Goal: Task Accomplishment & Management: Complete application form

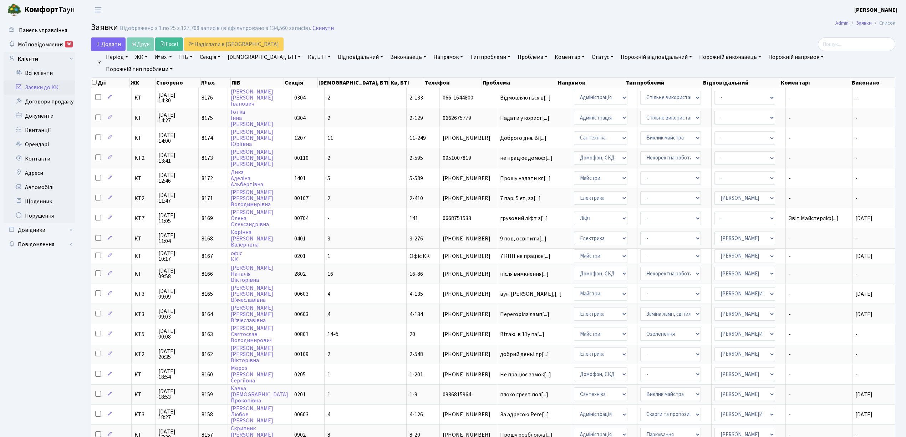
select select "25"
click at [112, 42] on span "Додати" at bounding box center [108, 44] width 25 height 8
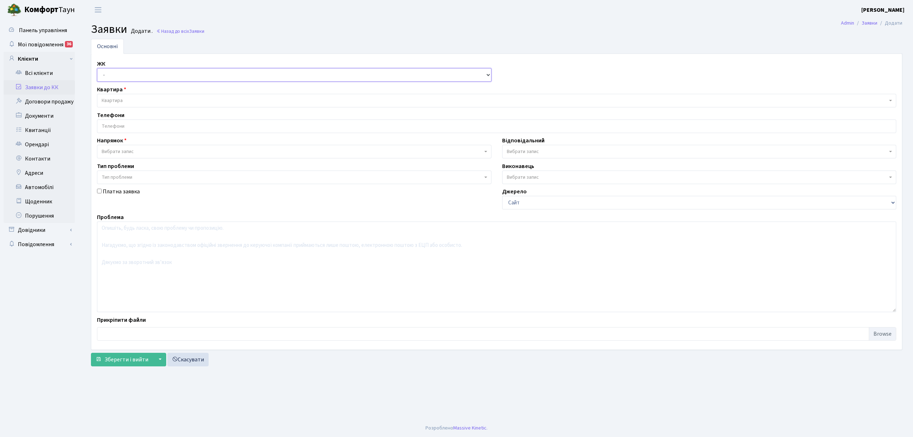
click at [131, 78] on select "- КТ, вул. Регенераторна, 4 КТ2, просп. [STREET_ADDRESS] [STREET_ADDRESS] [PERS…" at bounding box center [294, 75] width 395 height 14
select select "271"
click at [97, 68] on select "- КТ, вул. Регенераторна, 4 КТ2, просп. [STREET_ADDRESS] [STREET_ADDRESS] [PERS…" at bounding box center [294, 75] width 395 height 14
select select
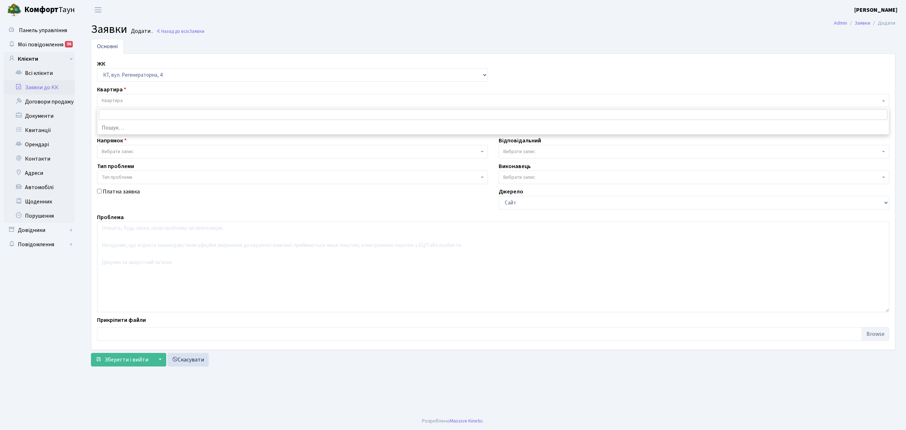
click at [168, 99] on span "Квартира" at bounding box center [491, 100] width 779 height 7
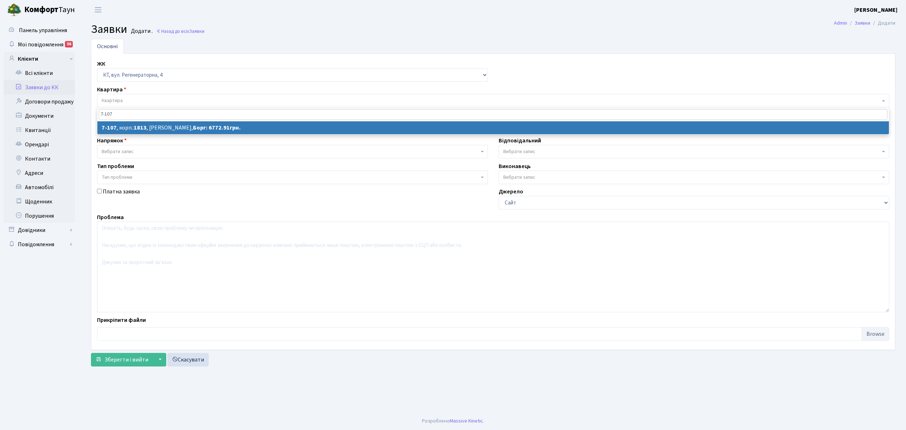
type input "7-107"
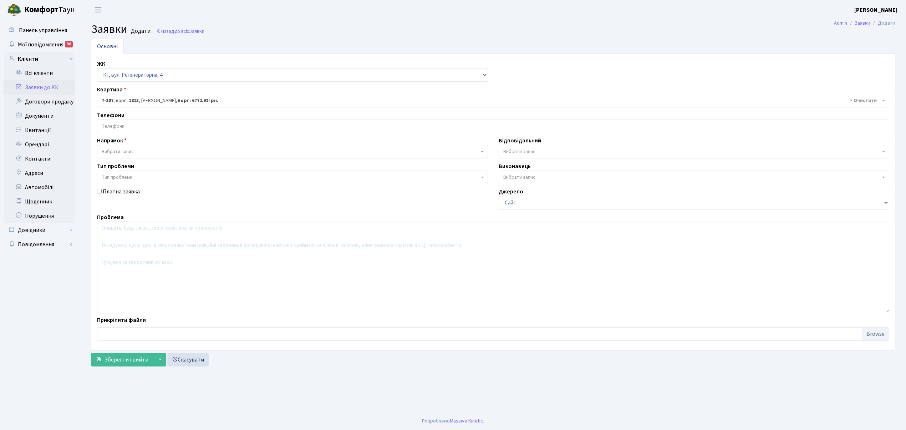
select select "5108"
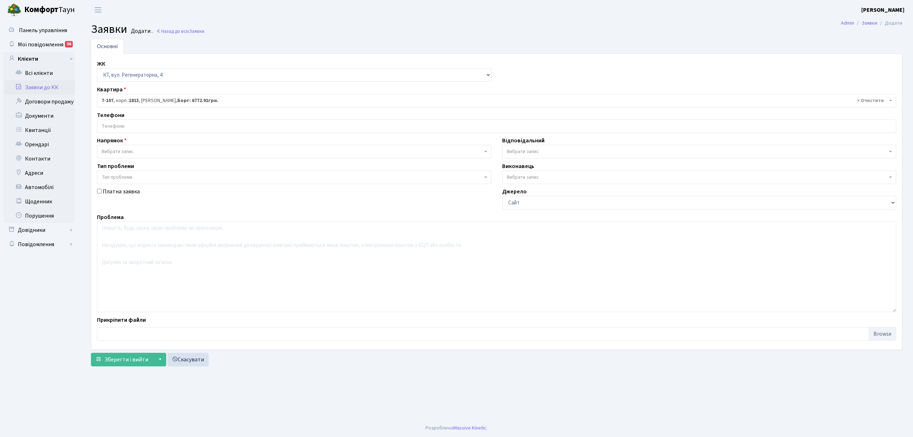
click at [147, 127] on input "search" at bounding box center [496, 126] width 799 height 13
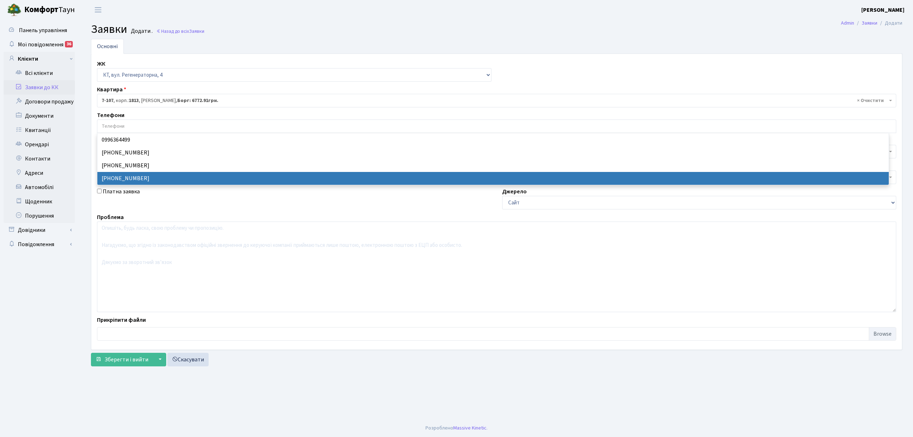
select select "19273"
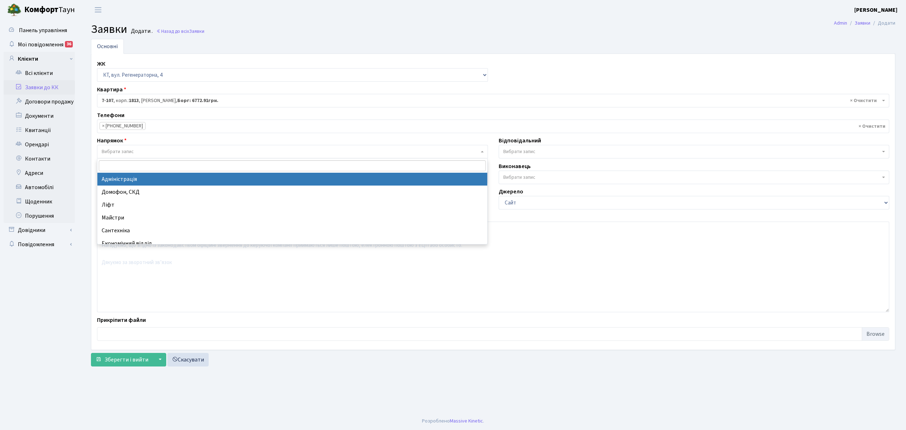
click at [148, 152] on span "Вибрати запис" at bounding box center [290, 151] width 377 height 7
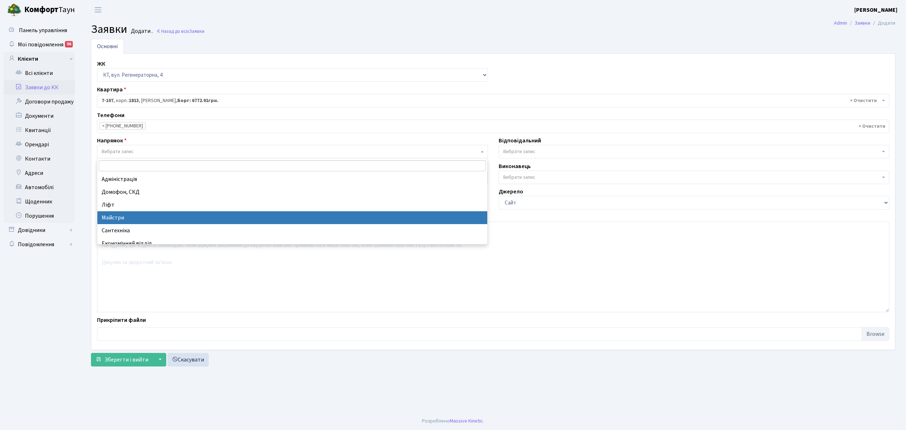
select select "1"
select select
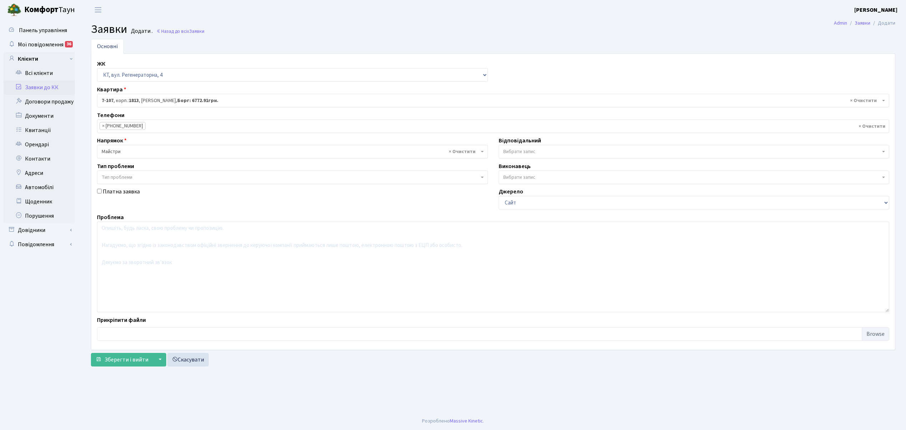
click at [521, 152] on span "Вибрати запис" at bounding box center [519, 151] width 32 height 7
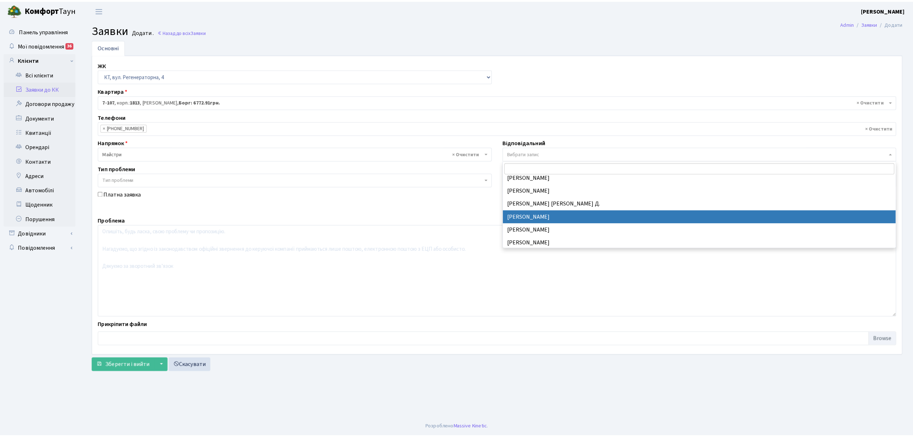
scroll to position [175, 0]
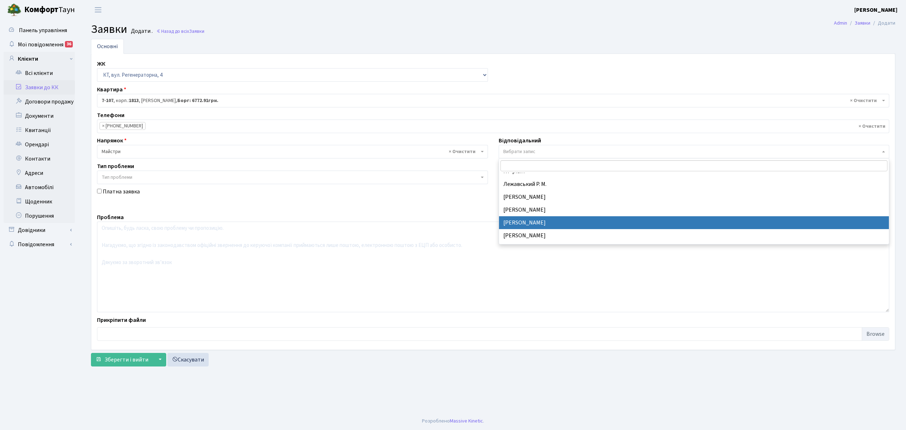
drag, startPoint x: 541, startPoint y: 221, endPoint x: 315, endPoint y: 255, distance: 228.6
select select "26"
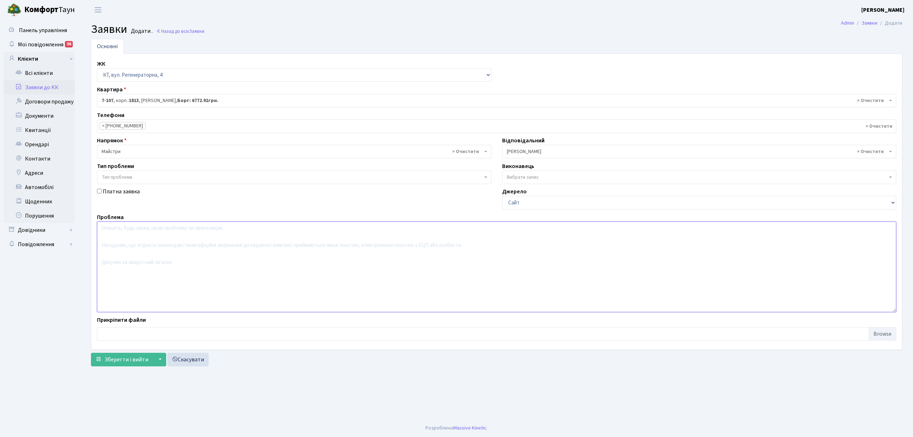
click at [132, 248] on textarea at bounding box center [496, 267] width 799 height 91
drag, startPoint x: 174, startPoint y: 228, endPoint x: 200, endPoint y: 227, distance: 26.1
click at [200, 227] on textarea "3 під. 9 поверх. на даху над кв.. знаходится отвір після" at bounding box center [496, 267] width 799 height 91
click at [195, 228] on textarea "3 під. 9 поверх. на даху над кв..зьвився я отвір після" at bounding box center [496, 267] width 799 height 91
click at [223, 231] on textarea "3 під. 9 поверх. на даху над кв..зьвився отвір після" at bounding box center [496, 267] width 799 height 91
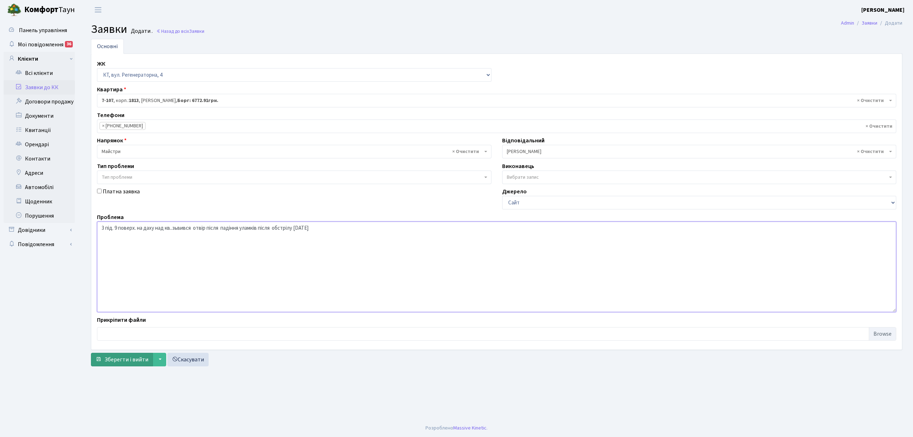
type textarea "3 під. 9 поверх. на даху над кв..зьвився отвір після падіння уламків після обст…"
click at [127, 365] on button "Зберегти і вийти" at bounding box center [122, 360] width 62 height 14
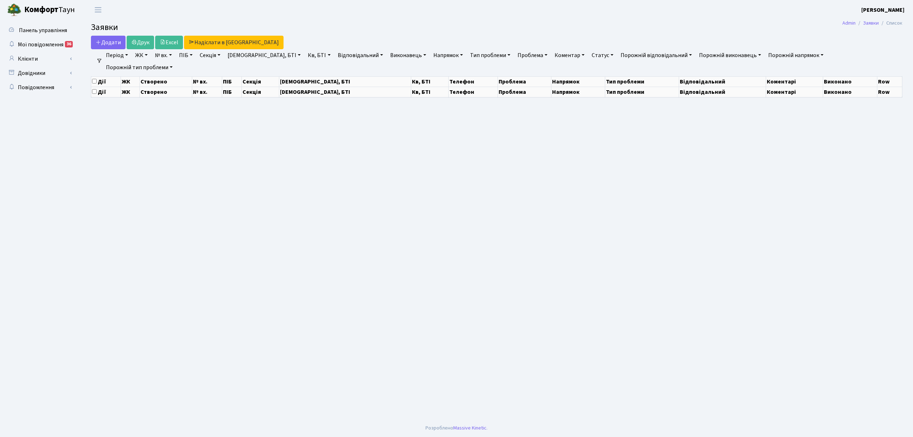
select select "25"
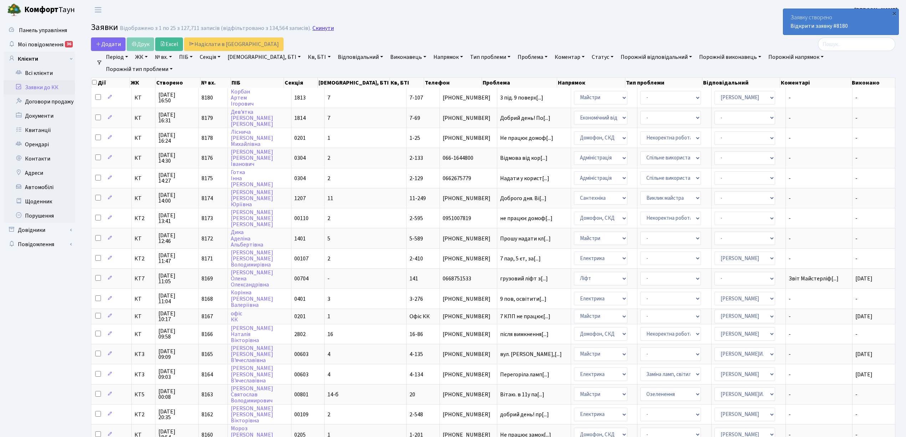
click at [312, 30] on link "Скинути" at bounding box center [322, 28] width 21 height 7
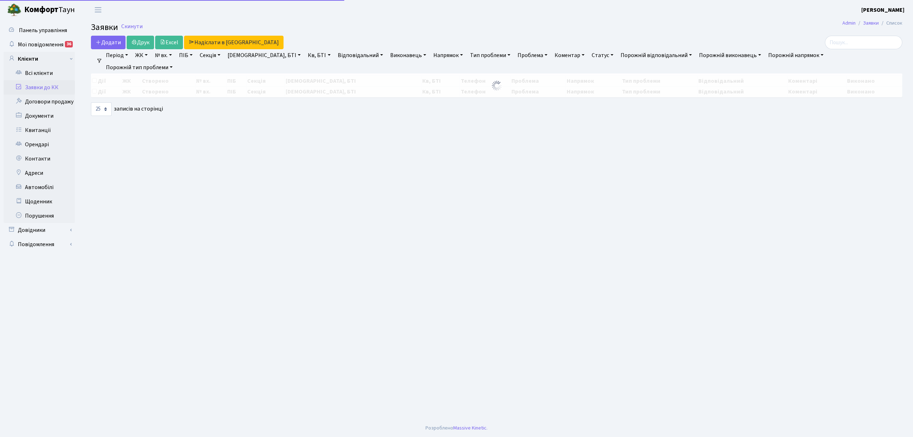
select select "25"
